Goal: Task Accomplishment & Management: Complete application form

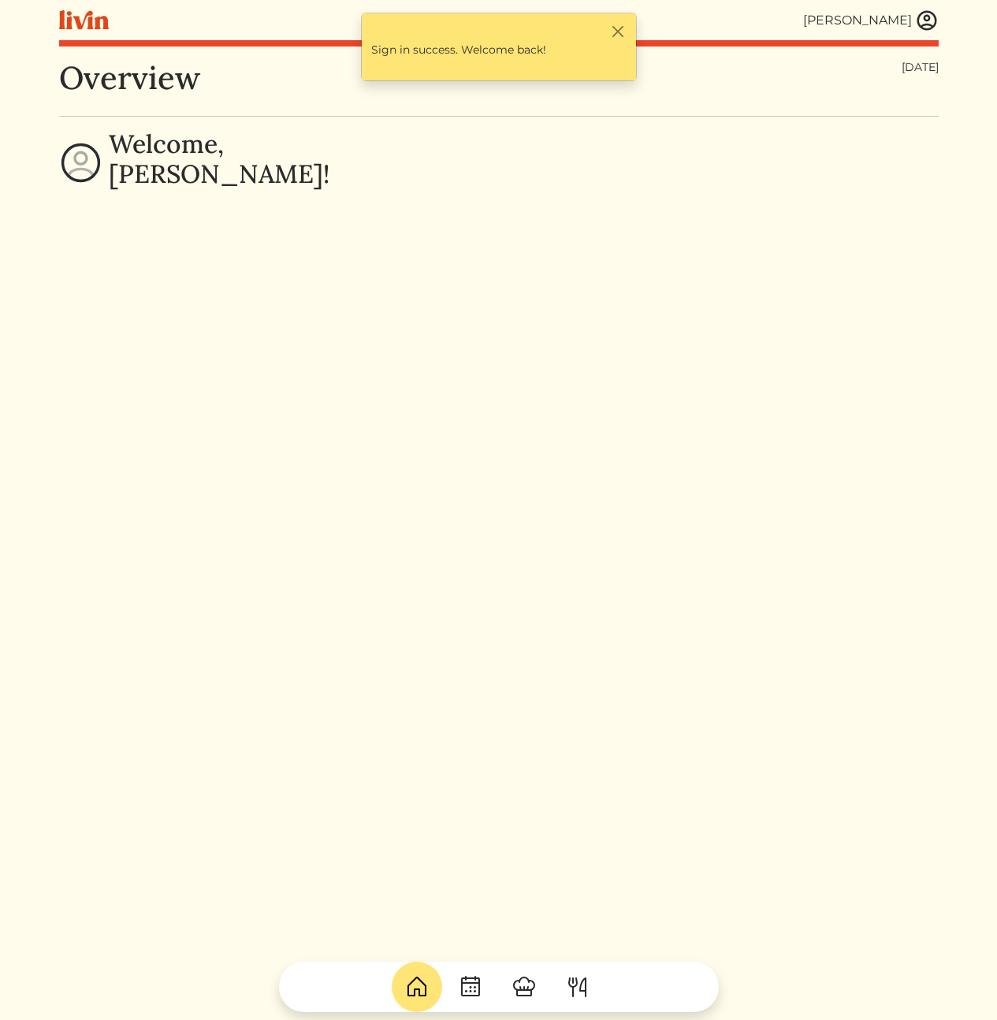
click at [918, 21] on img at bounding box center [927, 21] width 24 height 24
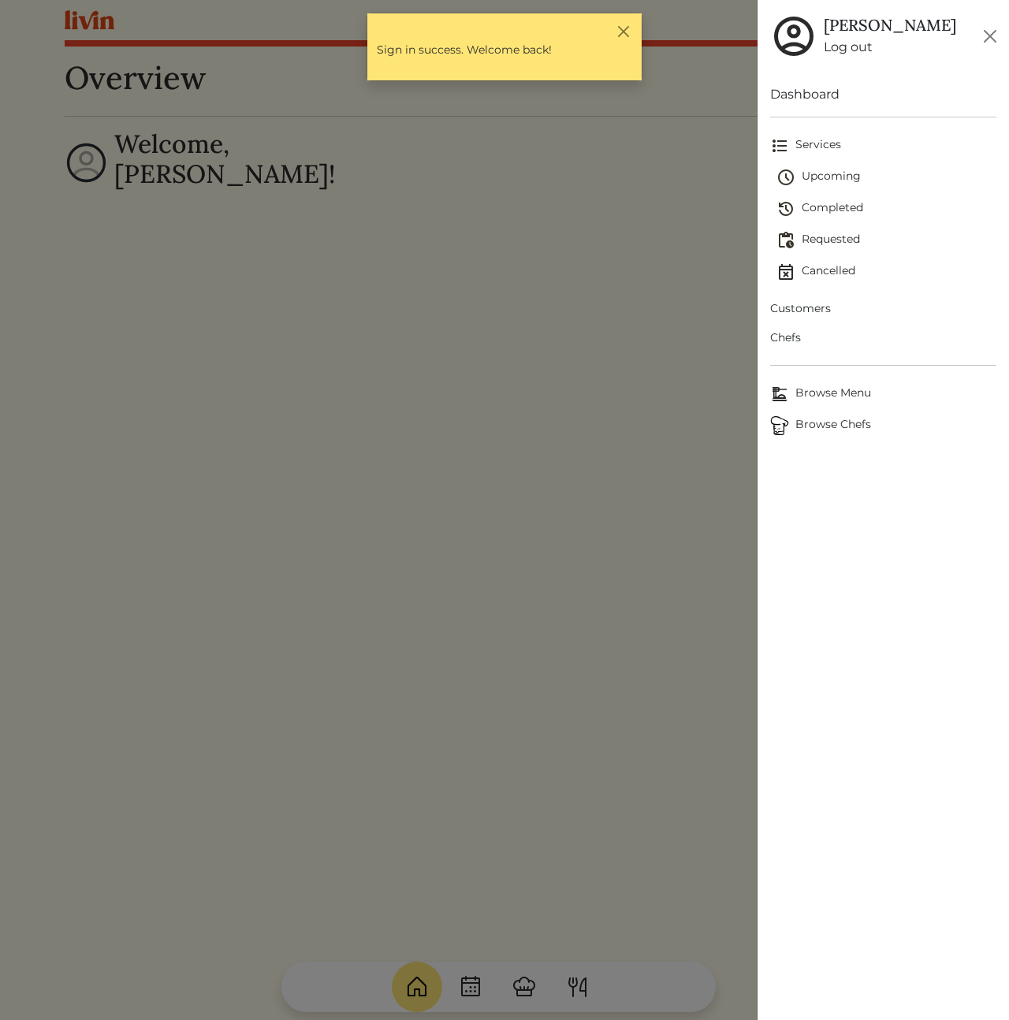
click at [811, 312] on span "Customers" at bounding box center [883, 308] width 226 height 17
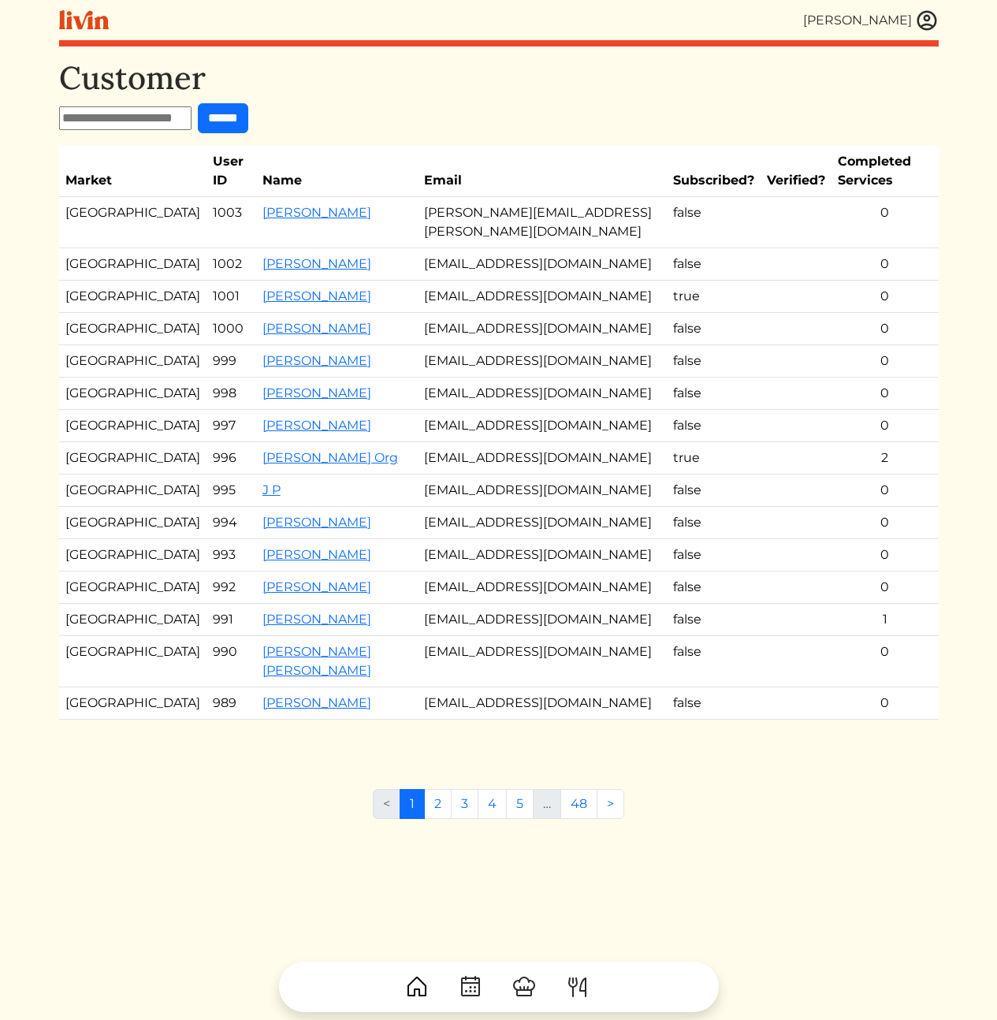
click at [163, 119] on input "text" at bounding box center [125, 118] width 132 height 24
paste input "**********"
type input "**********"
click at [219, 116] on input "******" at bounding box center [237, 118] width 50 height 30
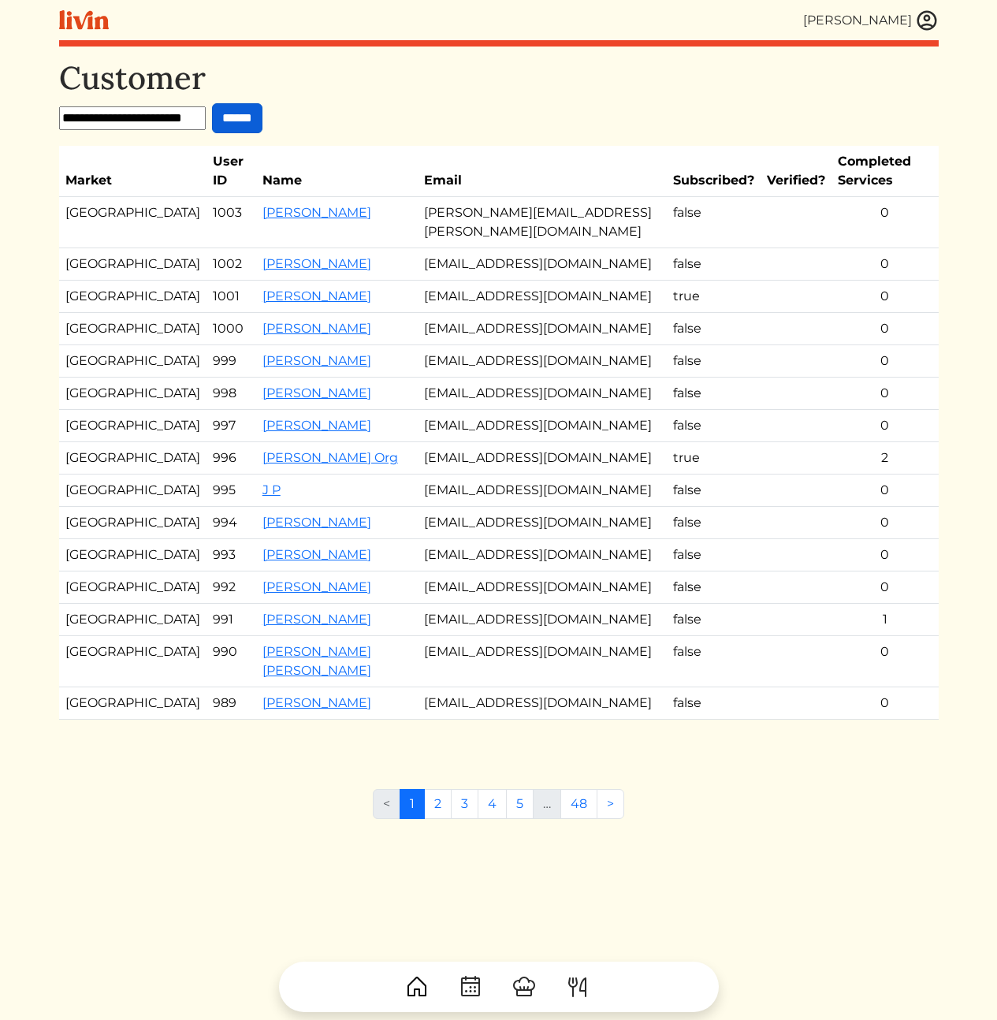
scroll to position [0, 0]
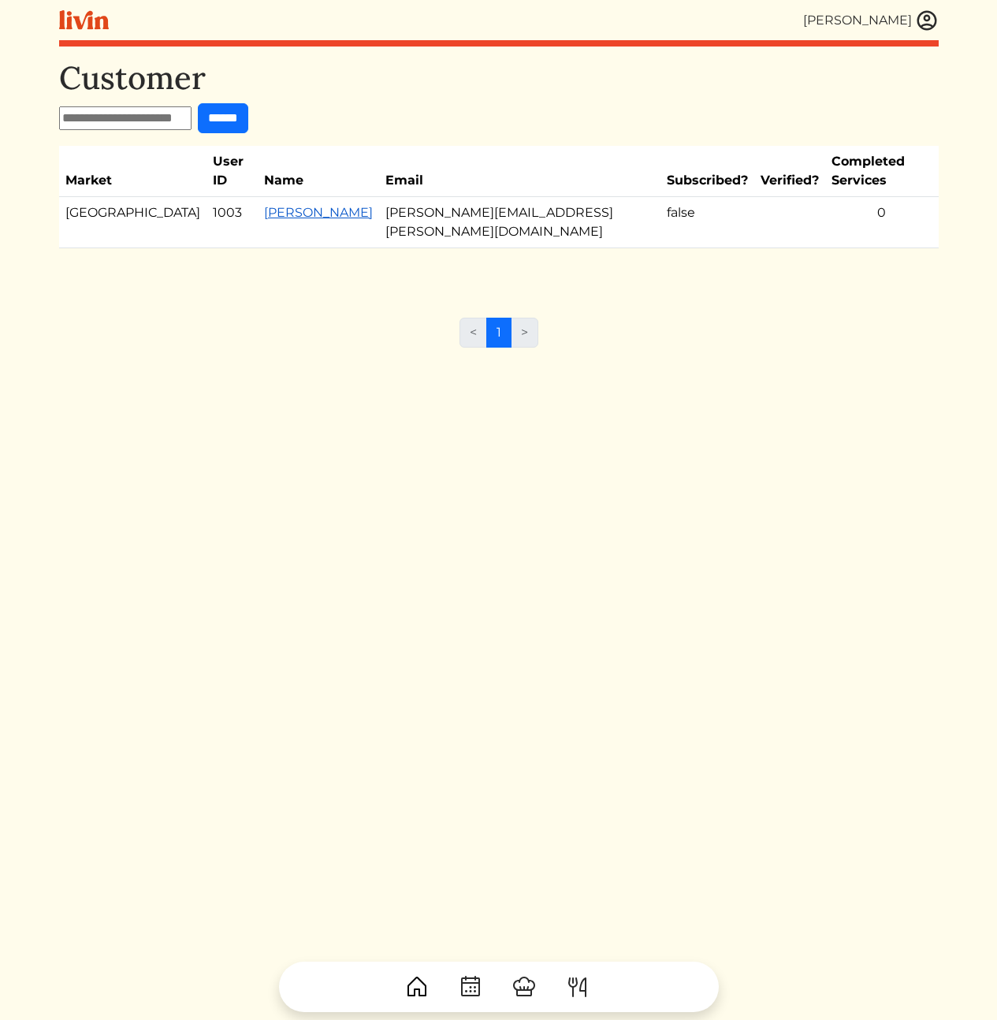
click at [270, 205] on link "[PERSON_NAME]" at bounding box center [318, 212] width 109 height 15
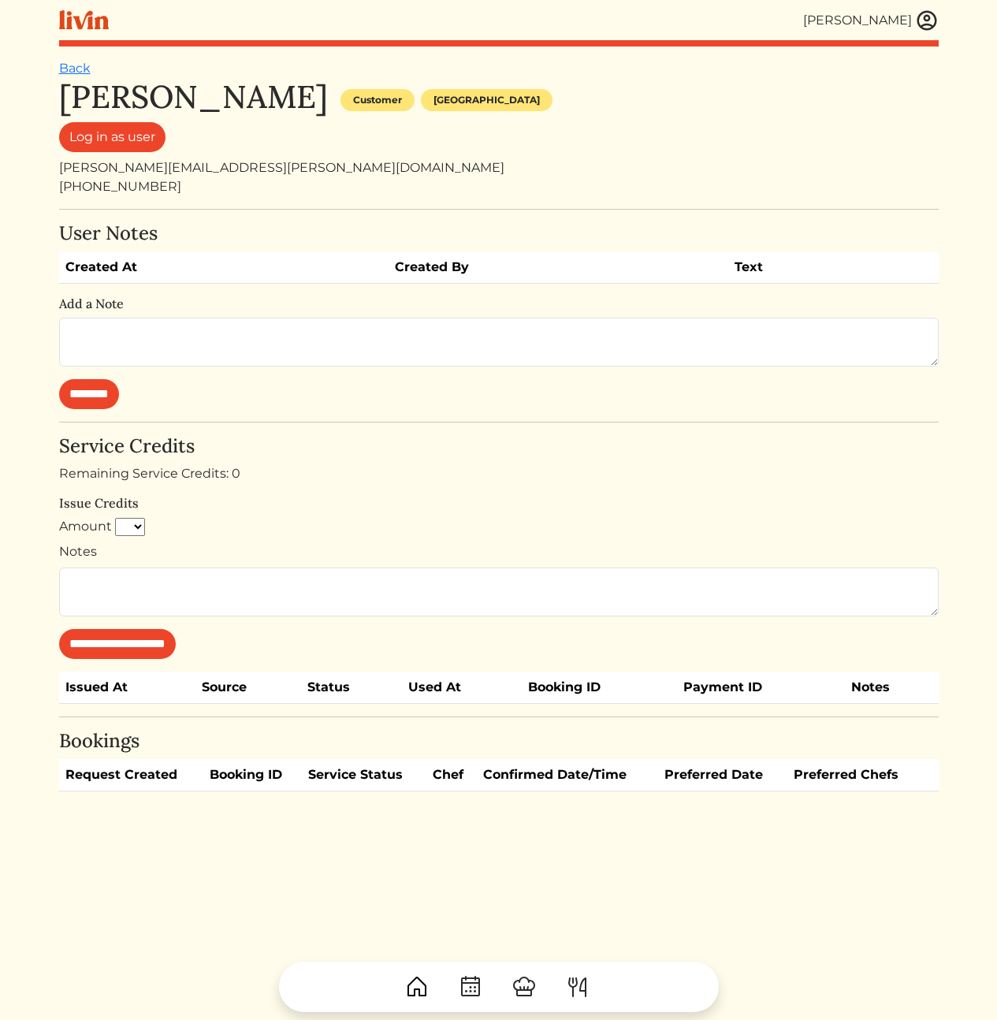
drag, startPoint x: 258, startPoint y: 98, endPoint x: 279, endPoint y: 94, distance: 21.6
click at [258, 98] on h1 "[PERSON_NAME]" at bounding box center [193, 97] width 269 height 38
drag, startPoint x: 282, startPoint y: 94, endPoint x: 63, endPoint y: 95, distance: 219.1
click at [63, 95] on div "Blair Paysinger Customer Los angeles" at bounding box center [499, 100] width 880 height 44
copy h1 "[PERSON_NAME]"
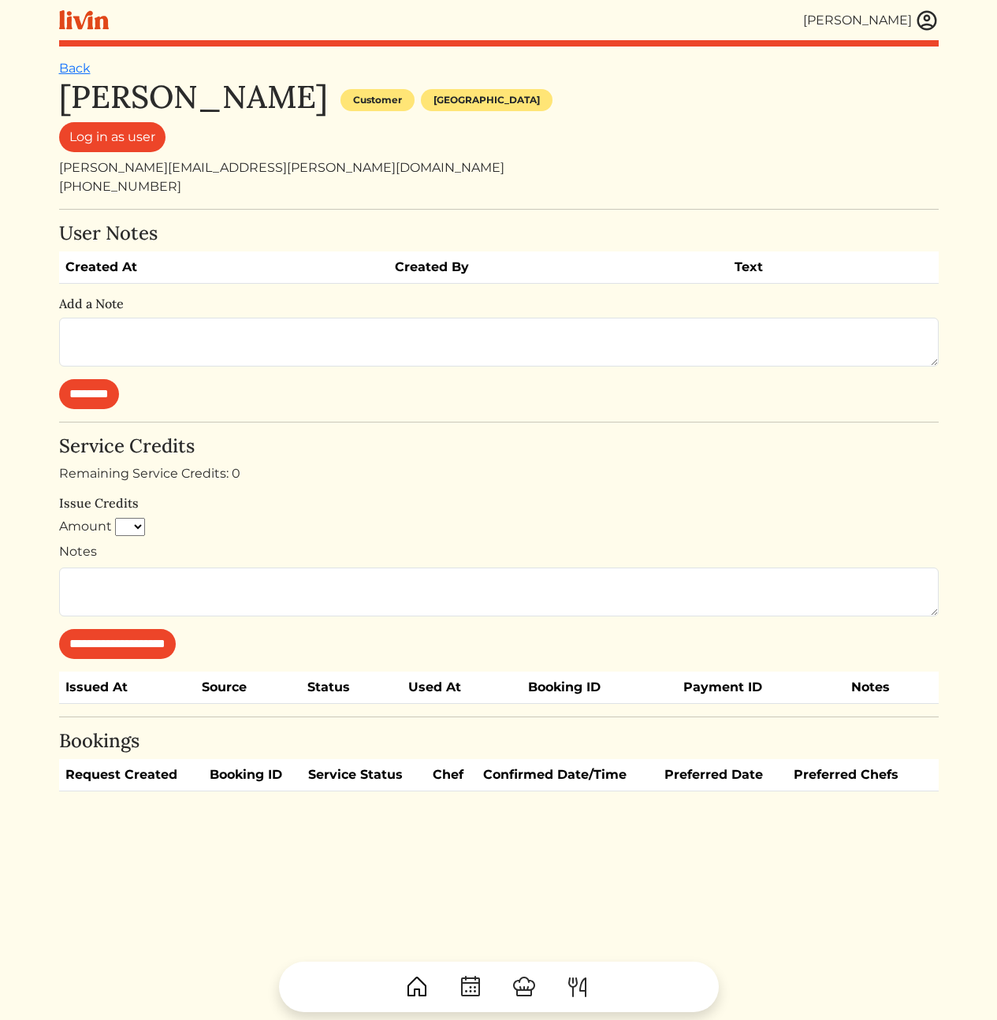
drag, startPoint x: 612, startPoint y: 465, endPoint x: 603, endPoint y: 465, distance: 9.5
click at [609, 465] on div "Remaining Service Credits: 0" at bounding box center [499, 473] width 880 height 19
drag, startPoint x: 232, startPoint y: 169, endPoint x: 61, endPoint y: 164, distance: 170.3
click at [61, 164] on div "blair.paysinger@gmail.com" at bounding box center [499, 167] width 880 height 19
copy div "blair.paysinger@gmail.com"
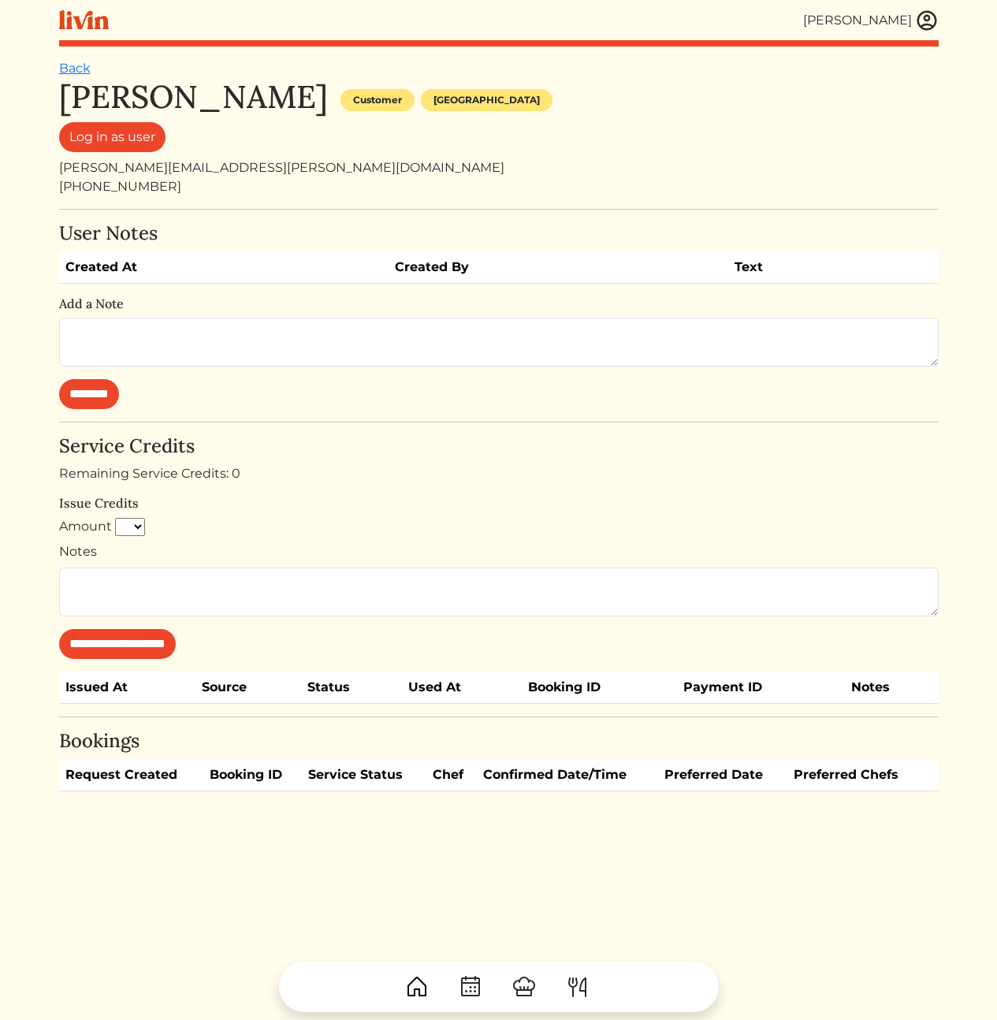
drag, startPoint x: 566, startPoint y: 123, endPoint x: 538, endPoint y: 122, distance: 28.4
click at [565, 123] on div "Log in as user" at bounding box center [499, 140] width 880 height 36
click at [119, 135] on link "Log in as user" at bounding box center [112, 137] width 106 height 30
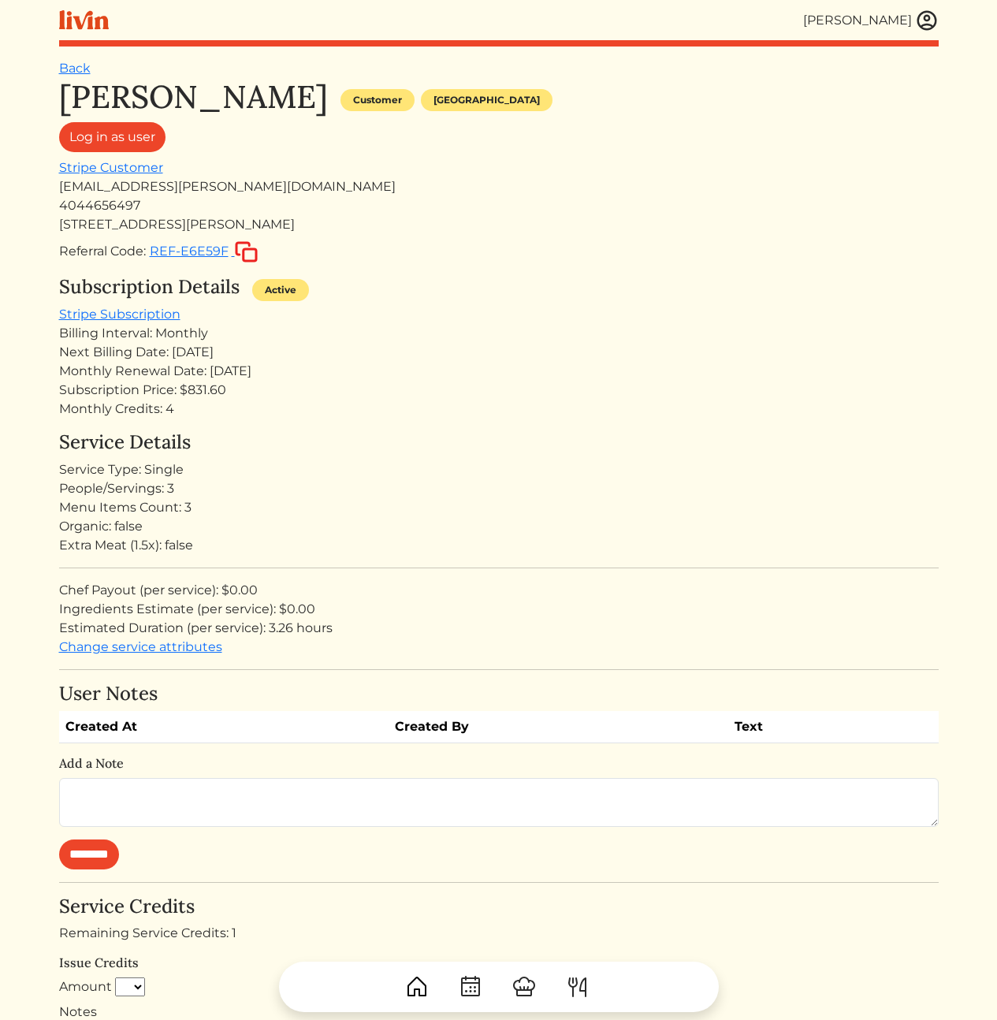
scroll to position [65, 0]
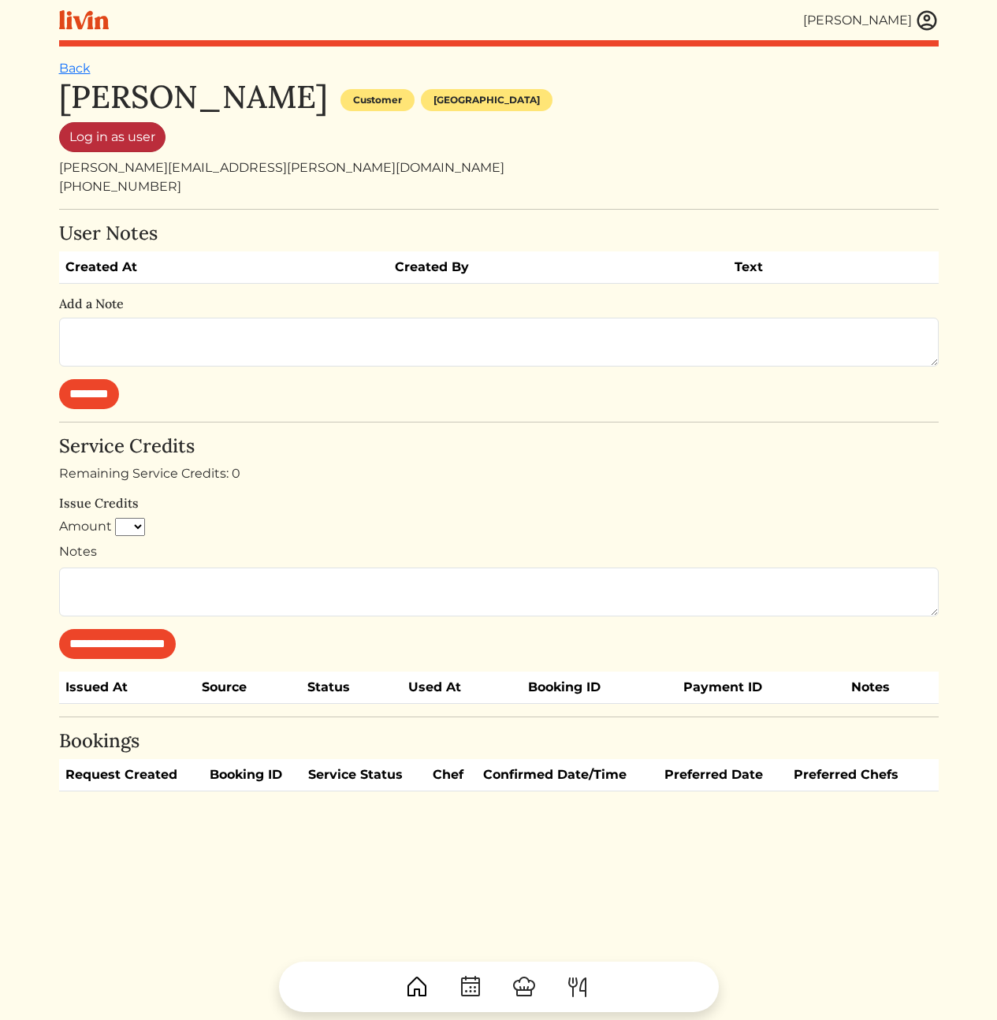
click at [102, 132] on link "Log in as user" at bounding box center [112, 137] width 106 height 30
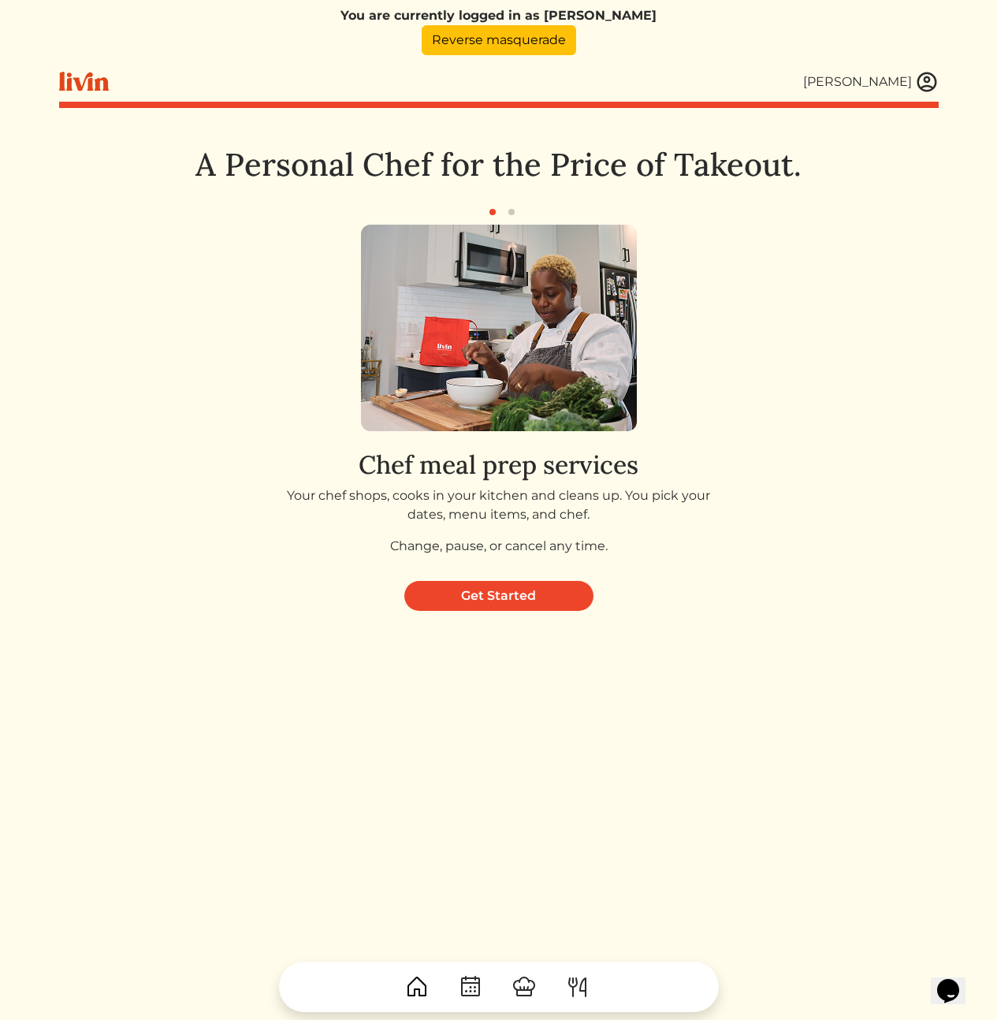
click at [808, 222] on div "Chef meal prep services Your chef shops, cooks in your kitchen and cleans up. Y…" at bounding box center [499, 386] width 880 height 366
click at [270, 486] on div "Chef meal prep services Your chef shops, cooks in your kitchen and cleans up. Y…" at bounding box center [499, 506] width 609 height 125
click at [518, 589] on link "Get Started" at bounding box center [498, 596] width 189 height 30
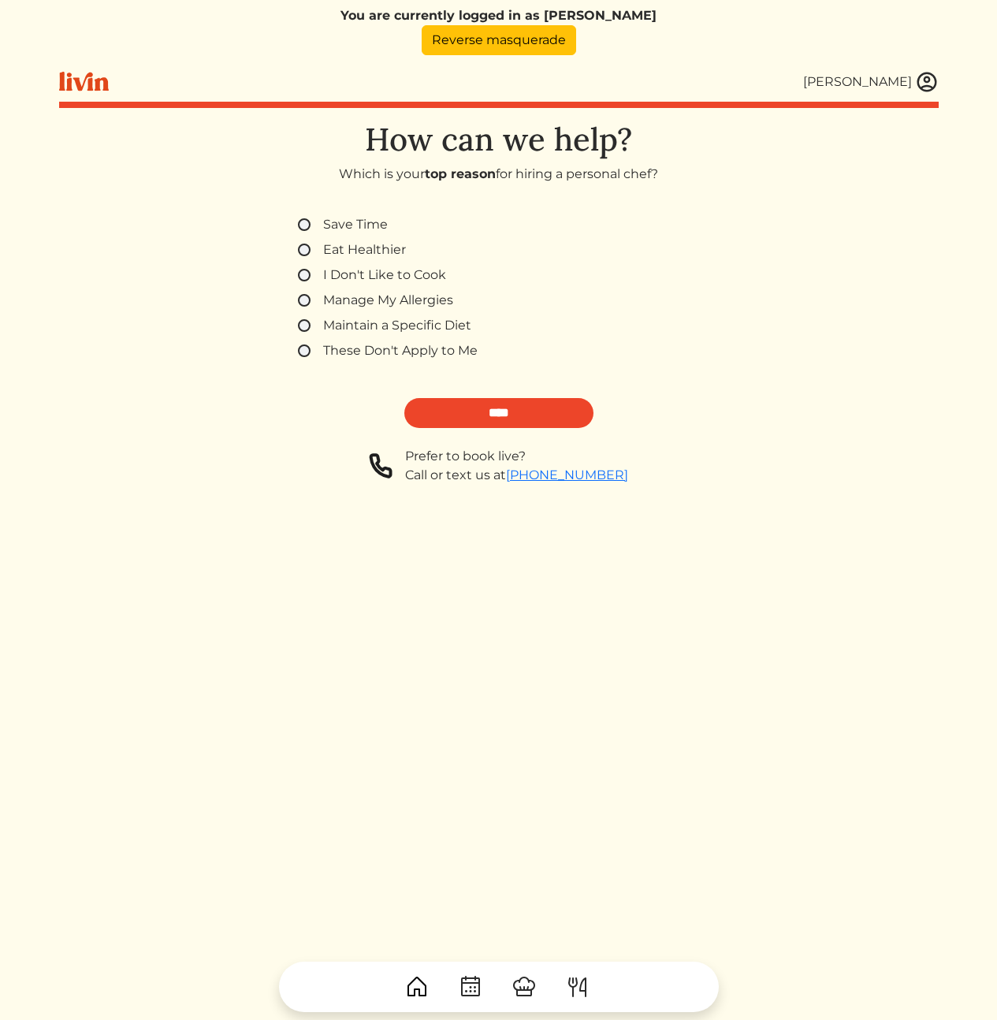
click at [363, 224] on label "Save Time" at bounding box center [355, 224] width 65 height 19
click at [370, 355] on label "These Don't Apply to Me" at bounding box center [400, 350] width 154 height 19
click at [506, 411] on input "****" at bounding box center [498, 413] width 189 height 30
